Goal: Task Accomplishment & Management: Manage account settings

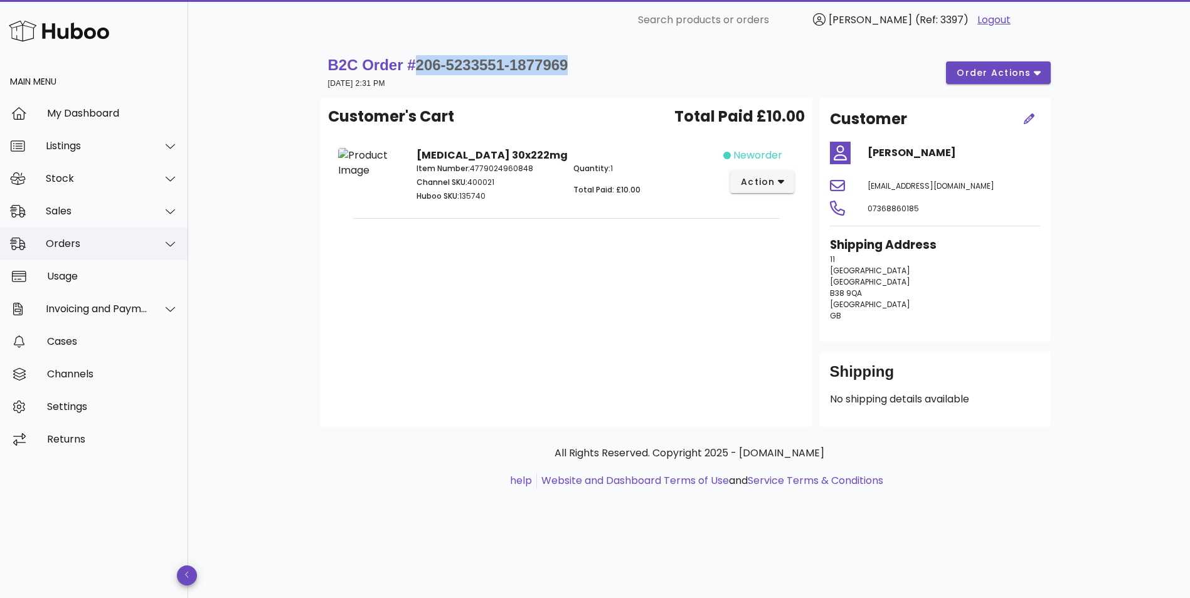
click at [90, 241] on div "Orders" at bounding box center [97, 244] width 102 height 12
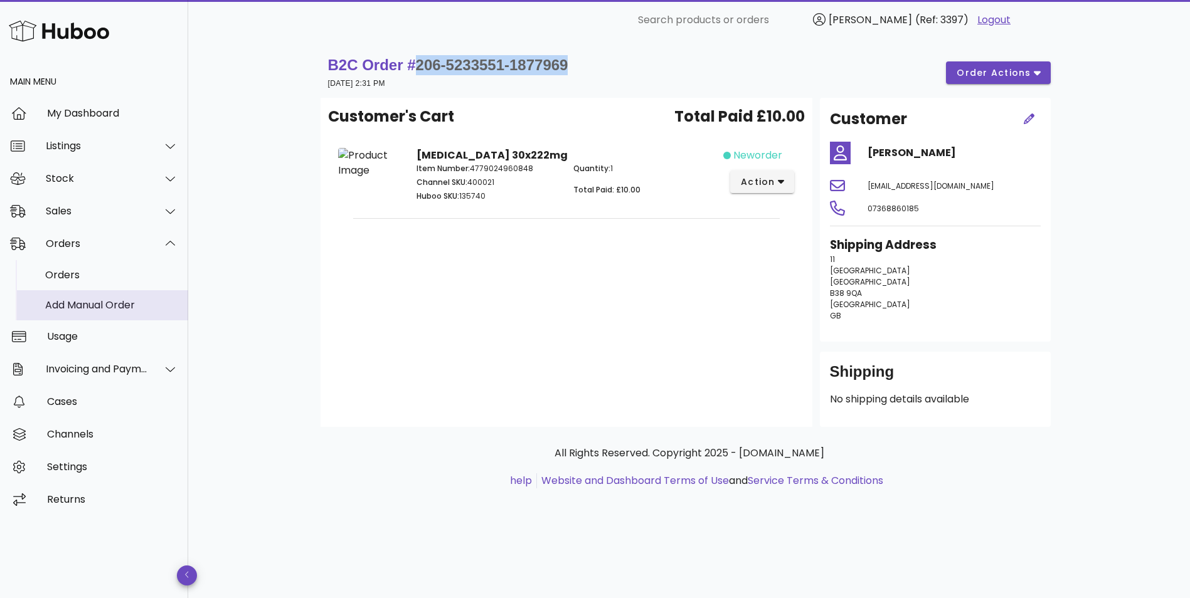
click at [76, 299] on div "Add Manual Order" at bounding box center [111, 305] width 133 height 27
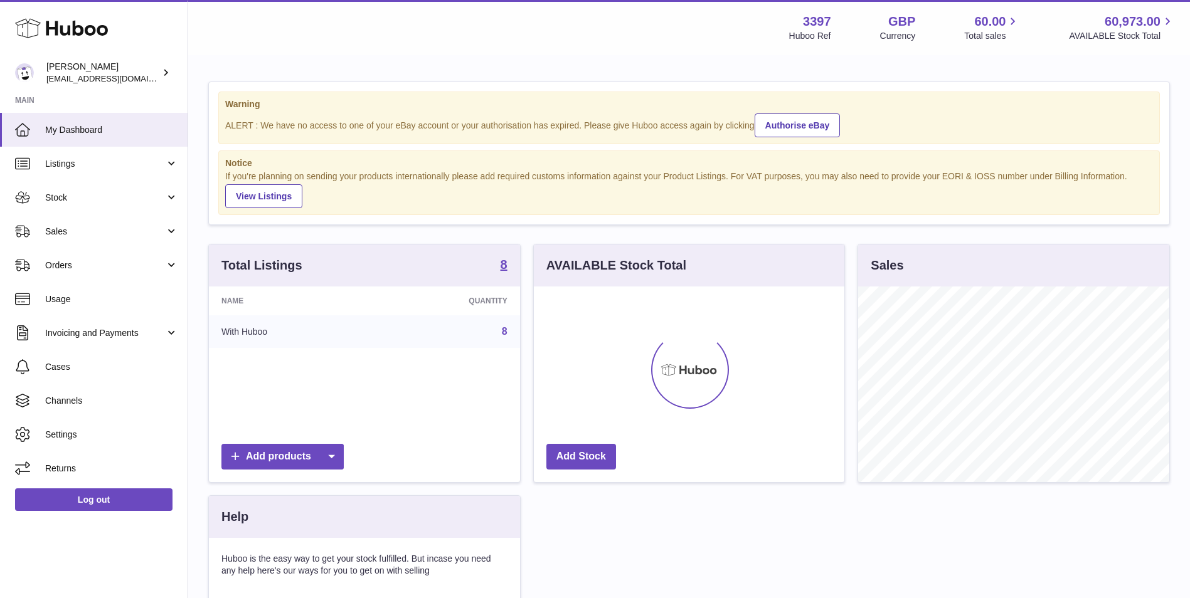
scroll to position [196, 310]
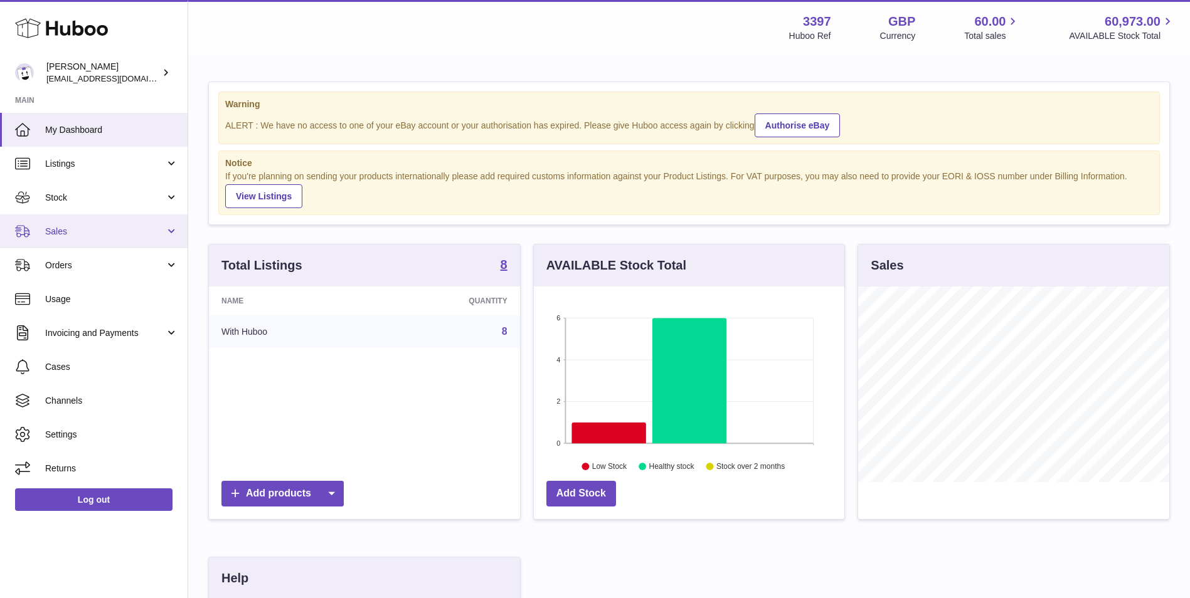
click at [169, 235] on link "Sales" at bounding box center [94, 232] width 188 height 34
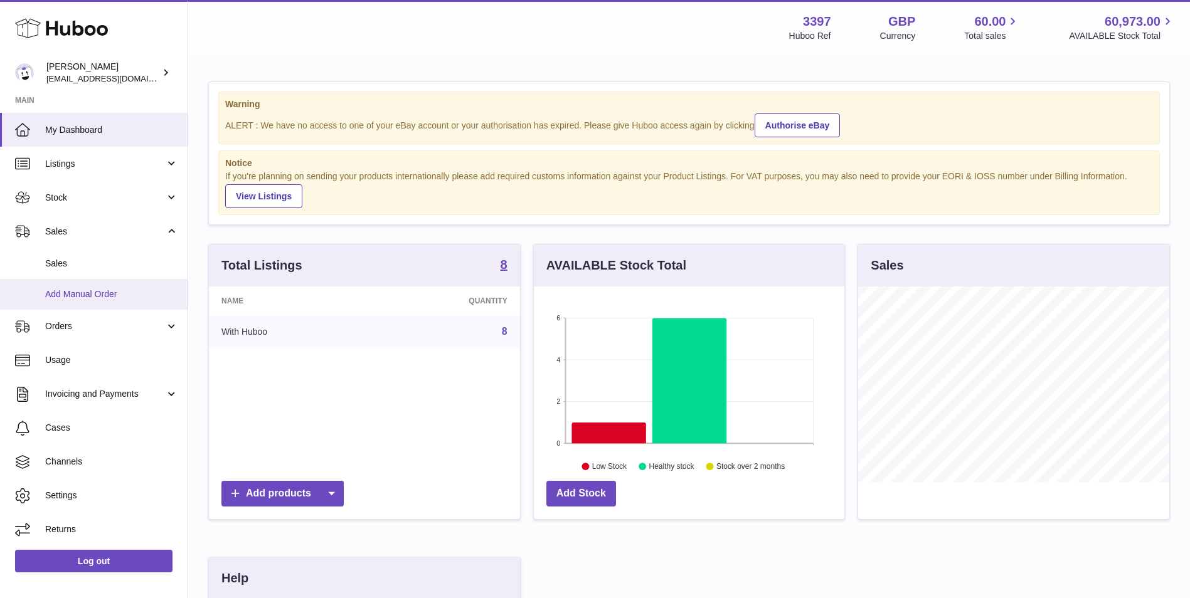
click at [101, 300] on link "Add Manual Order" at bounding box center [94, 294] width 188 height 31
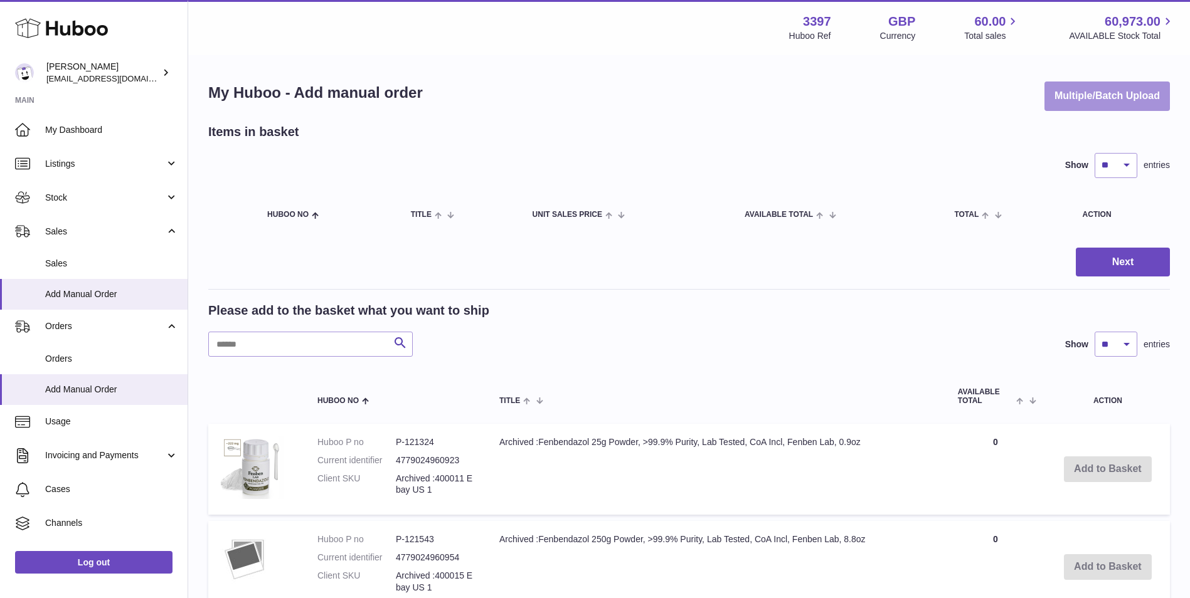
click at [1125, 94] on button "Multiple/Batch Upload" at bounding box center [1106, 96] width 125 height 29
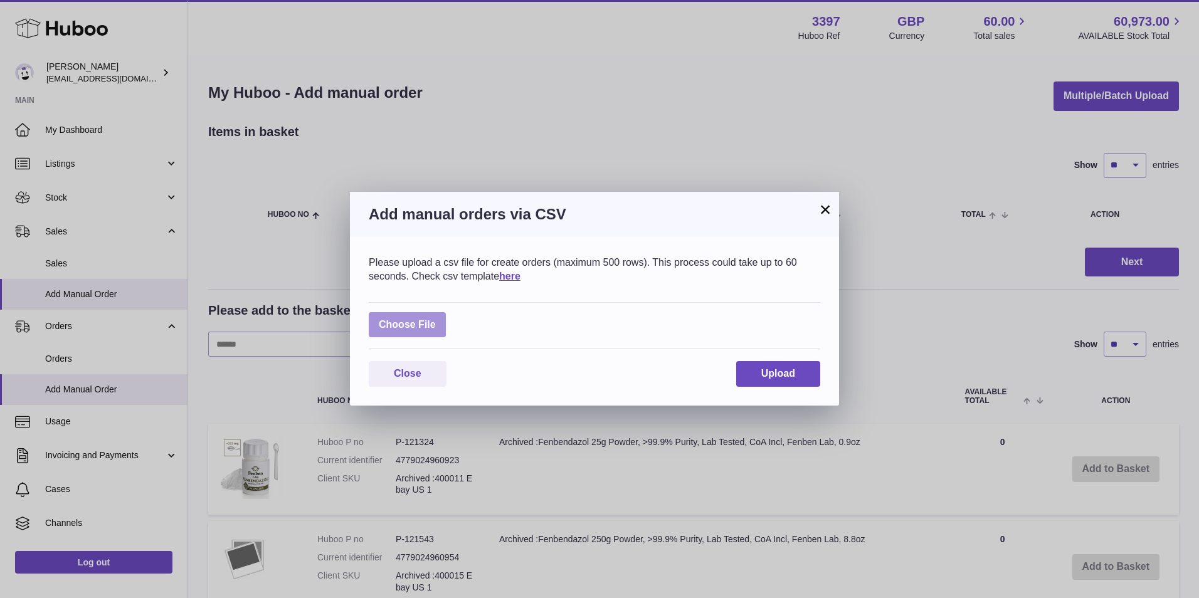
click at [412, 324] on label at bounding box center [407, 325] width 77 height 26
click at [436, 319] on input "file" at bounding box center [436, 319] width 1 height 1
type input "**********"
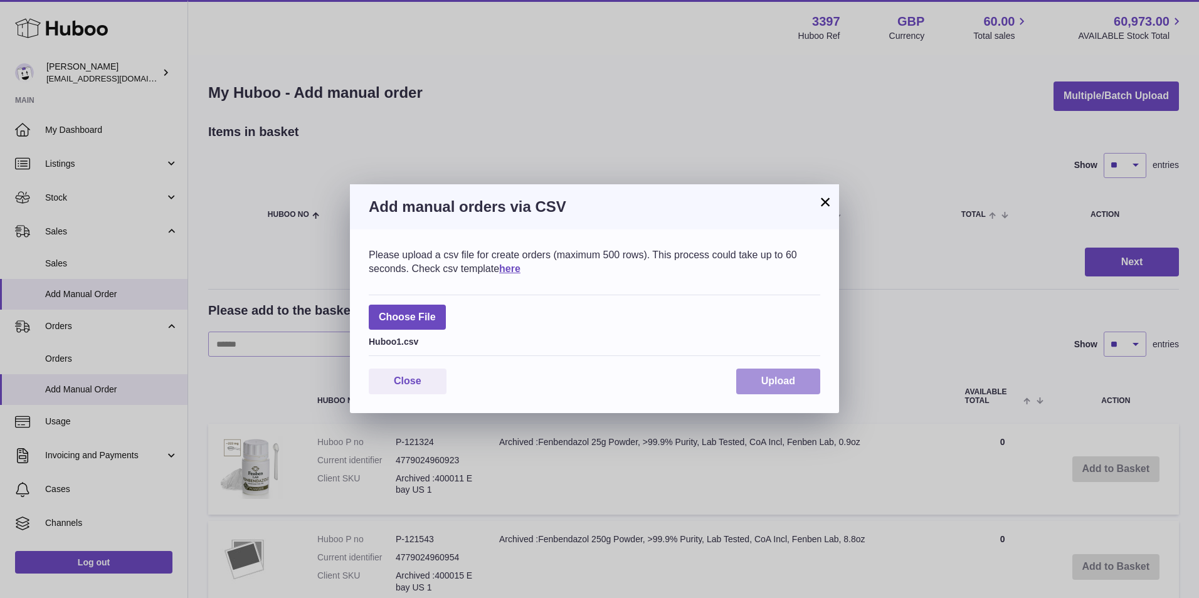
click at [765, 386] on span "Upload" at bounding box center [778, 381] width 34 height 11
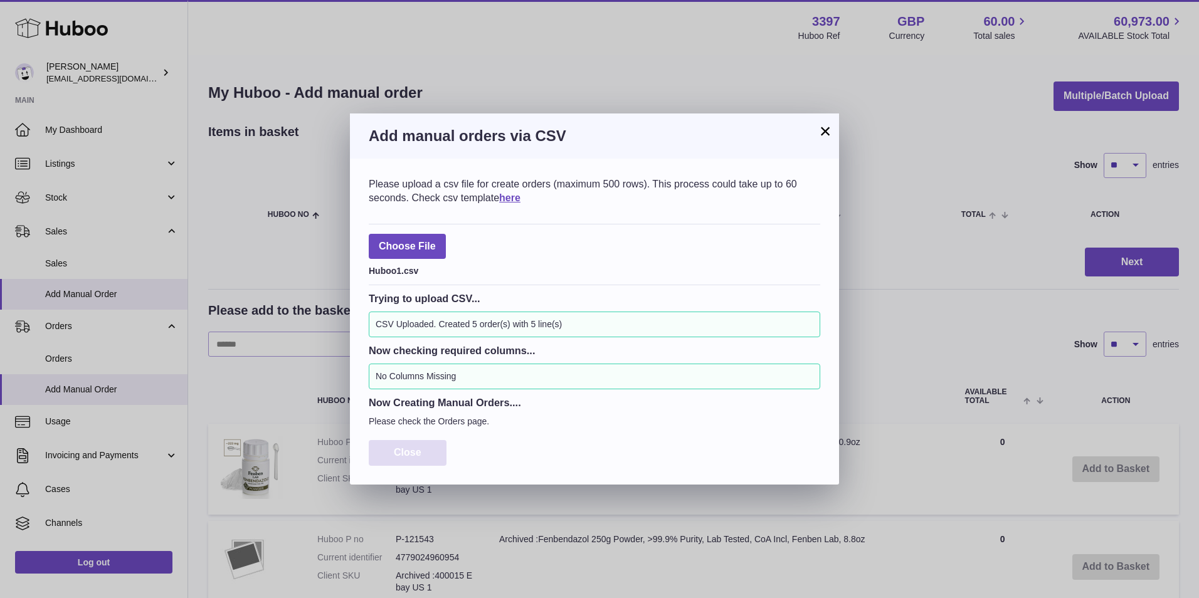
drag, startPoint x: 421, startPoint y: 447, endPoint x: 438, endPoint y: 436, distance: 20.4
click at [421, 449] on span "Close" at bounding box center [408, 452] width 28 height 11
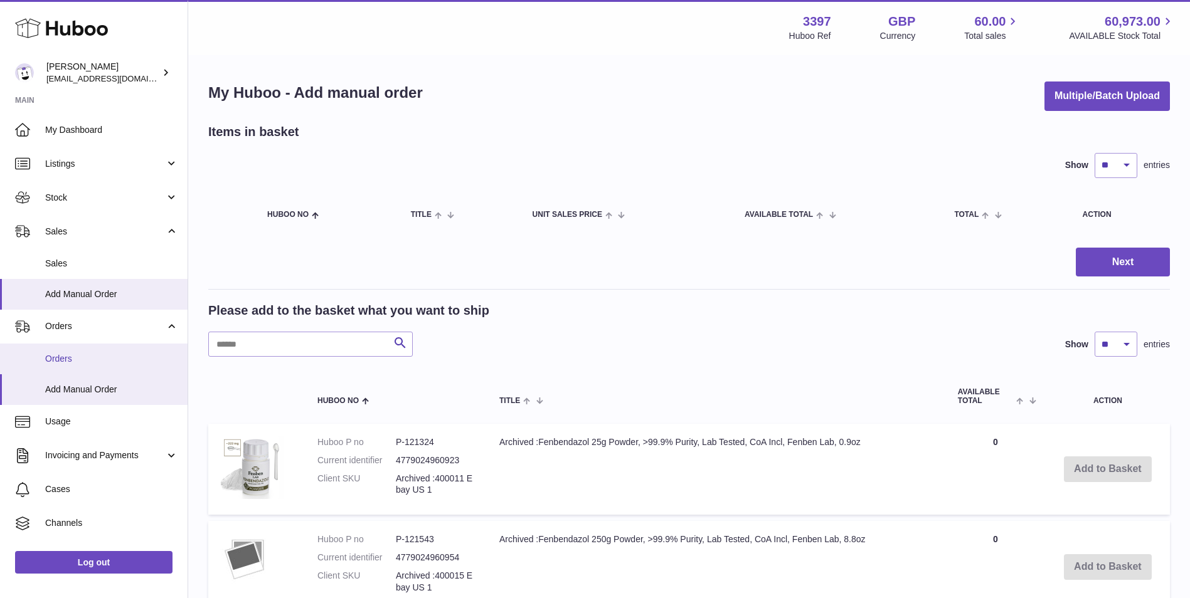
click at [67, 362] on span "Orders" at bounding box center [111, 359] width 133 height 12
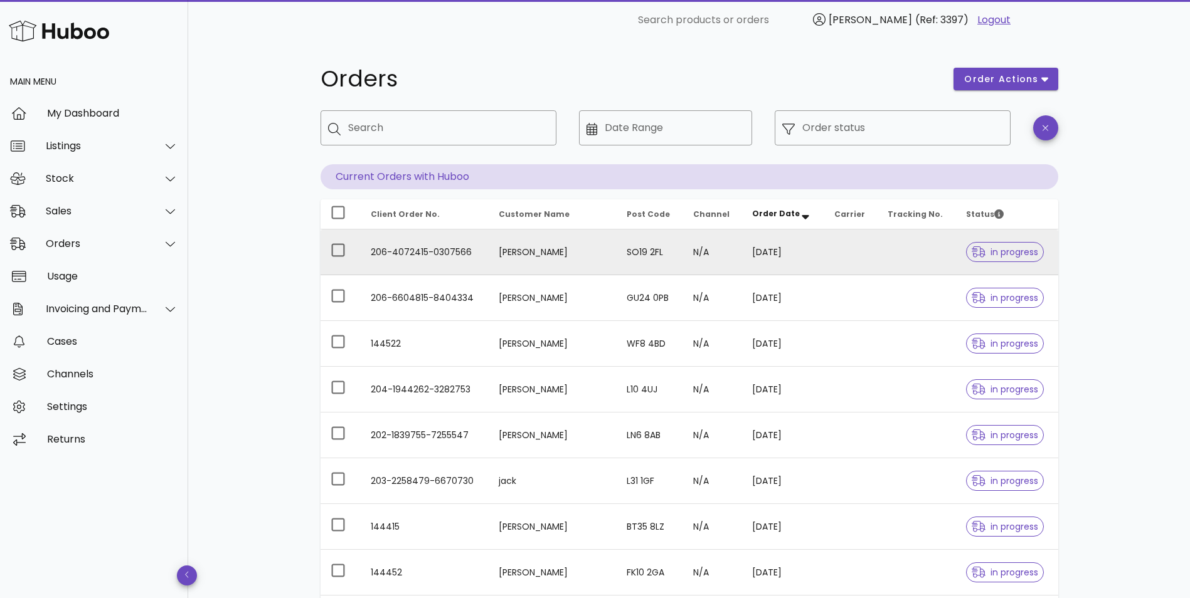
click at [425, 253] on td "206-4072415-0307566" at bounding box center [425, 253] width 128 height 46
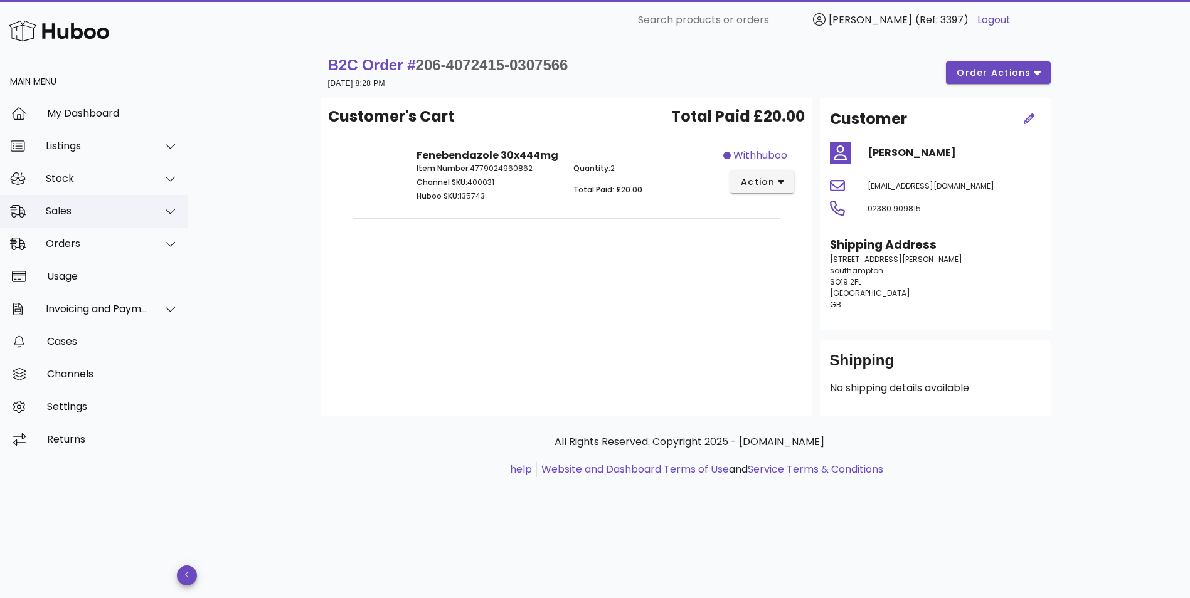
click at [68, 215] on div "Sales" at bounding box center [97, 211] width 102 height 12
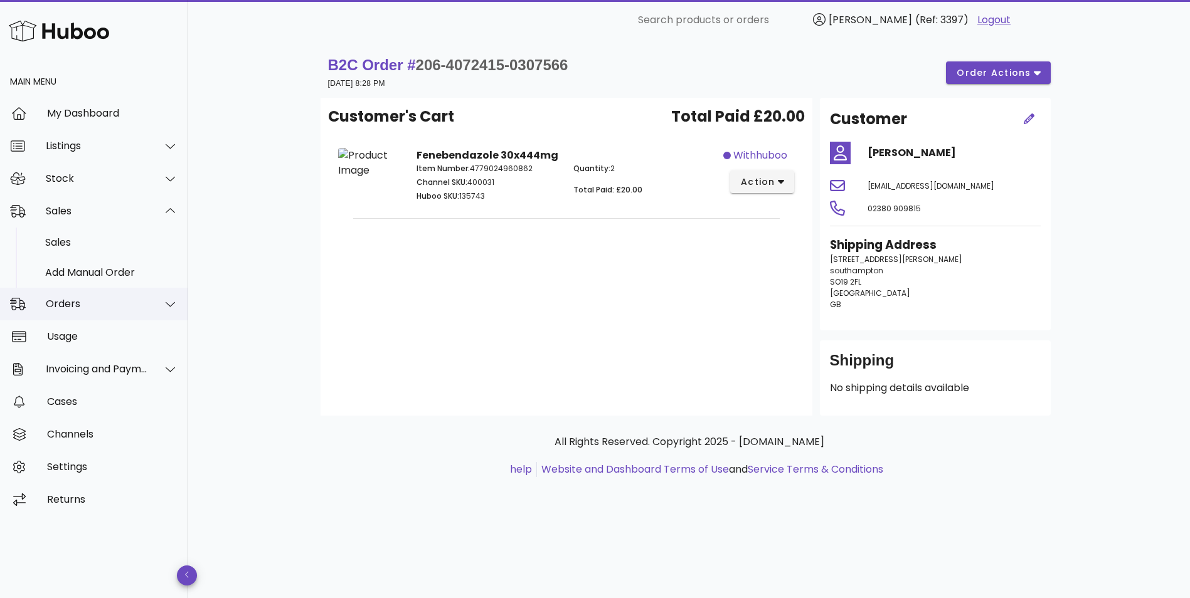
click at [51, 300] on div "Orders" at bounding box center [97, 304] width 102 height 12
click at [63, 267] on div "Orders" at bounding box center [111, 275] width 133 height 27
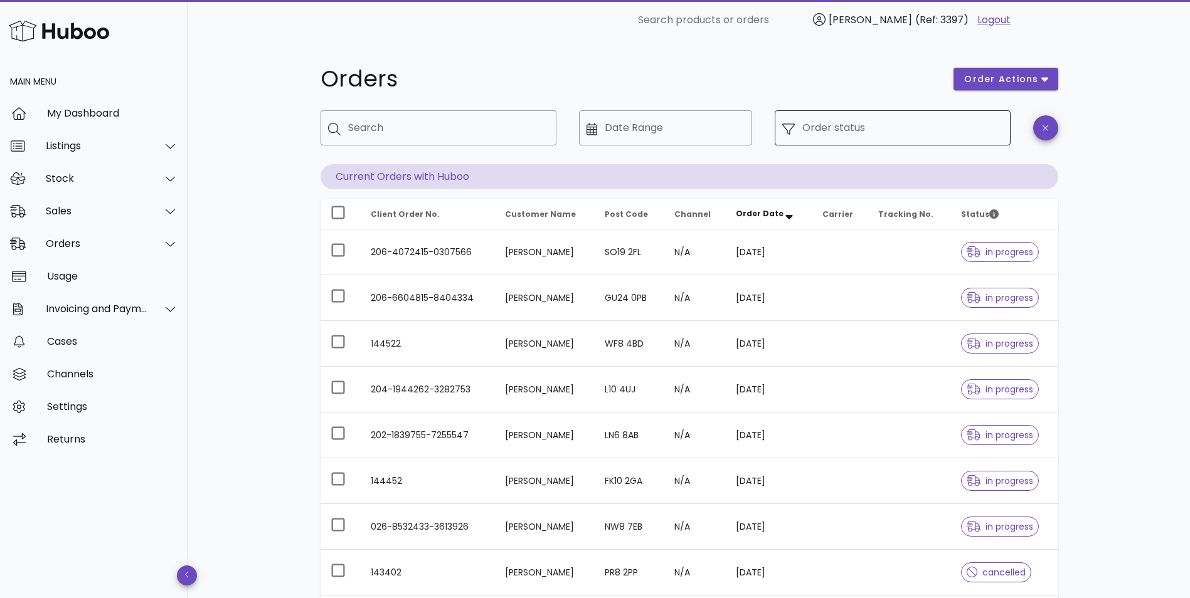
click at [861, 122] on input "Order status" at bounding box center [902, 128] width 201 height 20
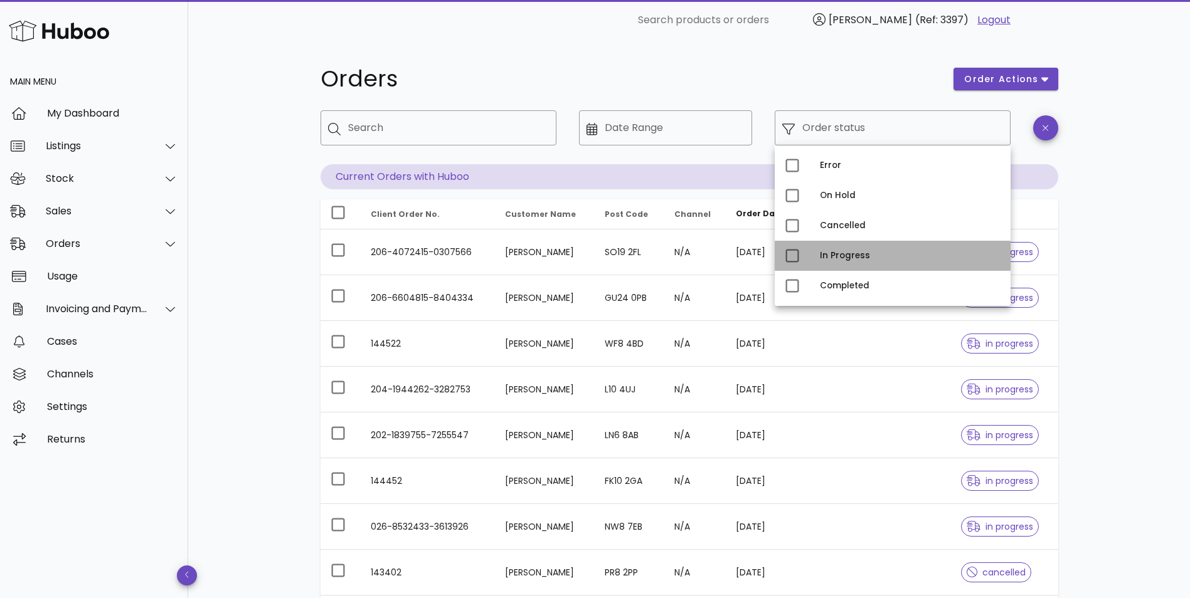
click at [824, 265] on div "In Progress" at bounding box center [910, 256] width 181 height 20
type input "**********"
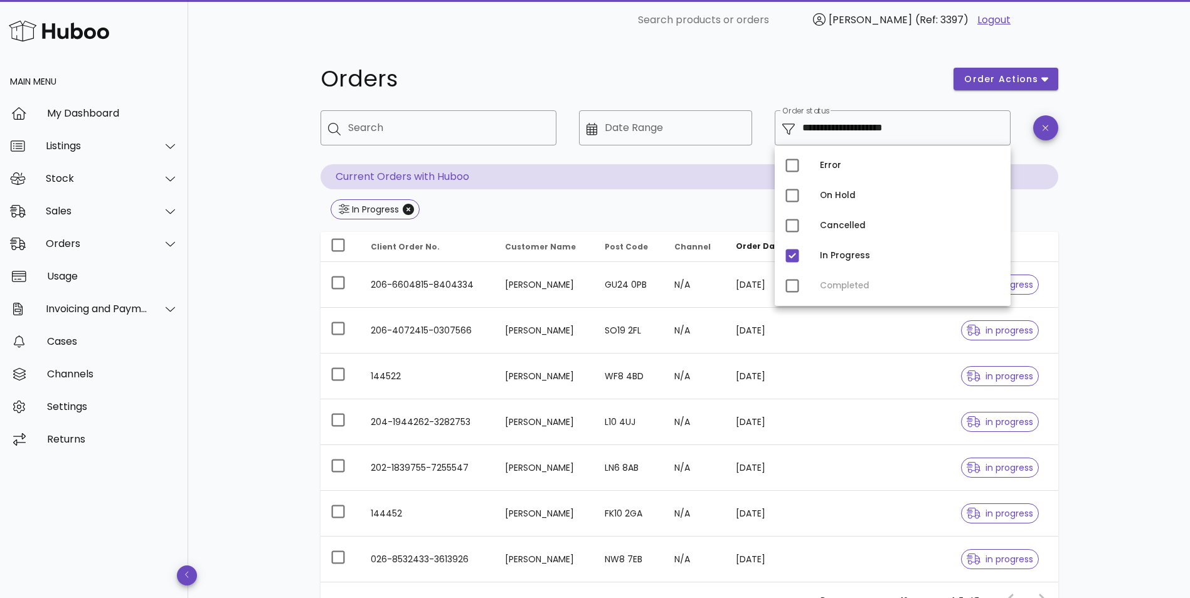
click at [1102, 342] on div "**********" at bounding box center [689, 380] width 1002 height 681
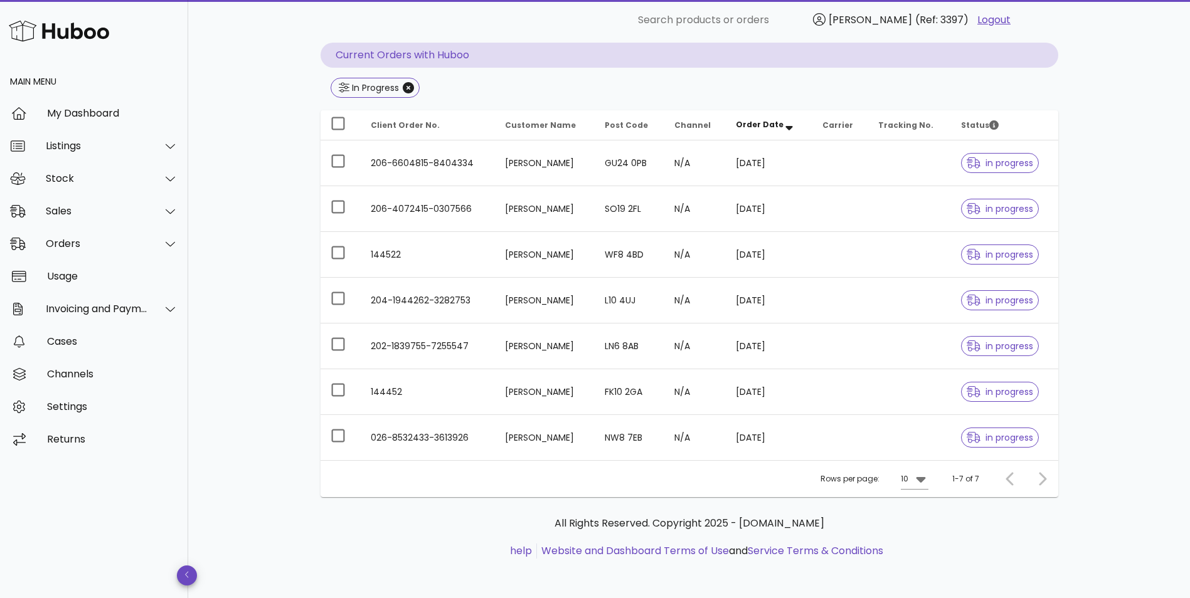
scroll to position [122, 0]
